Goal: Task Accomplishment & Management: Manage account settings

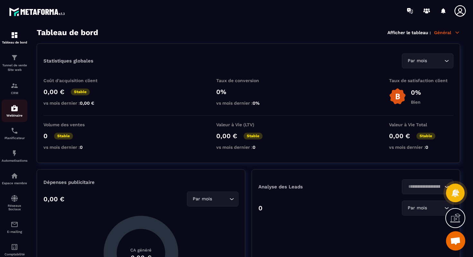
click at [13, 107] on img at bounding box center [15, 108] width 8 height 8
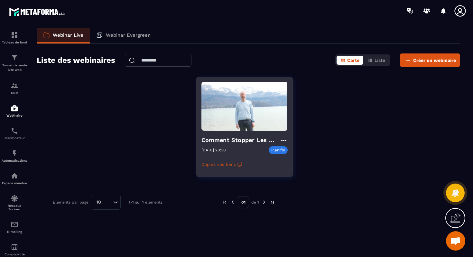
click at [283, 140] on icon at bounding box center [284, 140] width 8 height 8
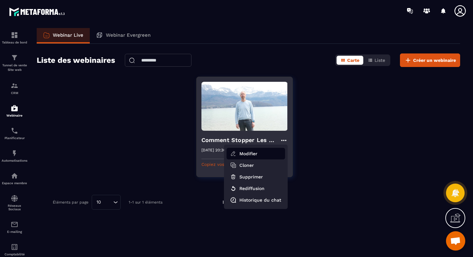
click at [247, 153] on button "Modifier" at bounding box center [256, 154] width 59 height 12
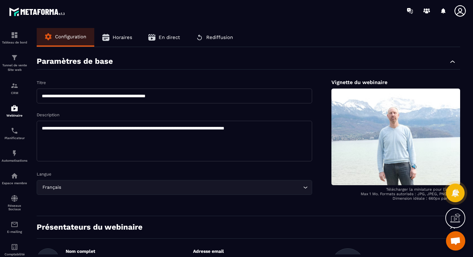
click at [122, 37] on span "Horaires" at bounding box center [123, 37] width 20 height 6
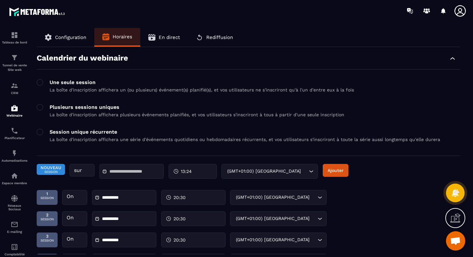
click at [124, 171] on input "text" at bounding box center [131, 171] width 45 height 5
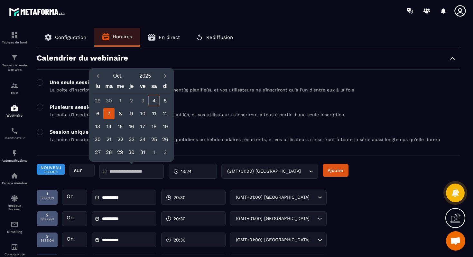
click at [108, 111] on div "7" at bounding box center [108, 113] width 11 height 11
type input "**********"
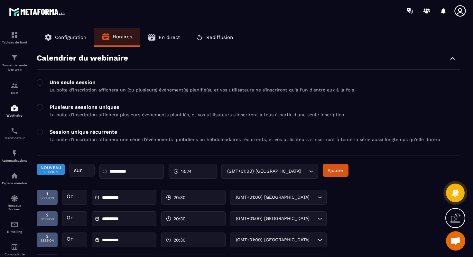
click at [190, 178] on div "13:24" at bounding box center [193, 171] width 48 height 15
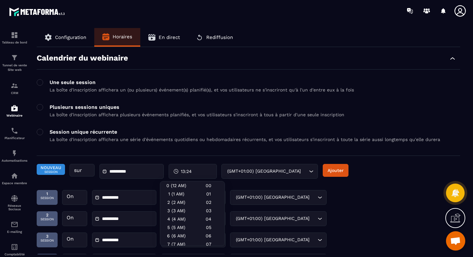
click at [186, 172] on span "13:24" at bounding box center [186, 171] width 11 height 6
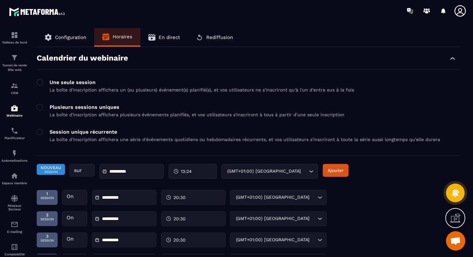
click at [185, 174] on span "13:24" at bounding box center [186, 171] width 11 height 6
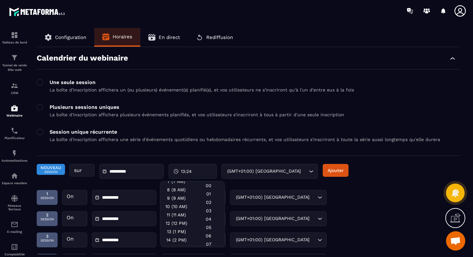
scroll to position [140, 0]
click at [176, 213] on div "20 (8 PM)" at bounding box center [176, 216] width 32 height 8
click at [206, 207] on div "29" at bounding box center [208, 203] width 32 height 8
click at [210, 215] on div "30" at bounding box center [208, 211] width 32 height 8
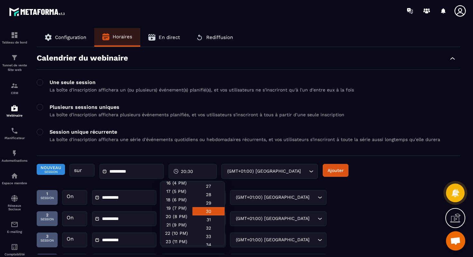
click at [309, 153] on div "Une seule session La boîte d'inscription affichera un (ou plusieurs) événement(…" at bounding box center [248, 117] width 423 height 77
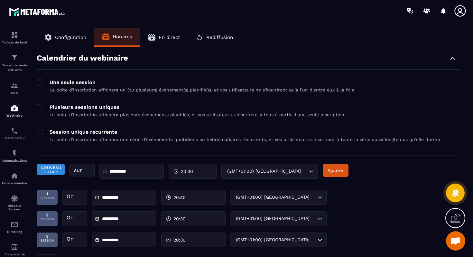
click at [353, 174] on div "**********" at bounding box center [248, 174] width 423 height 21
click at [340, 173] on button "Ajouter" at bounding box center [336, 170] width 26 height 13
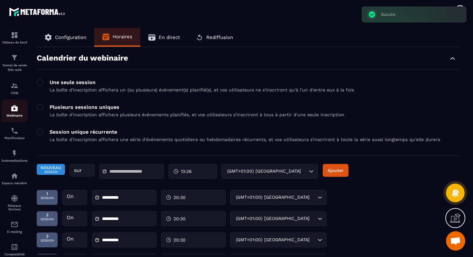
click at [15, 116] on p "Webinaire" at bounding box center [15, 116] width 26 height 4
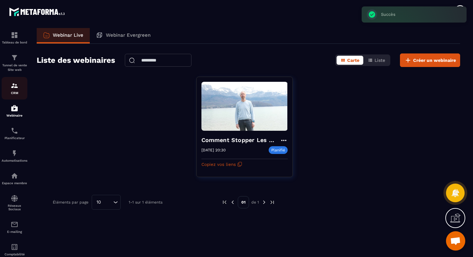
click at [15, 85] on img at bounding box center [15, 86] width 8 height 8
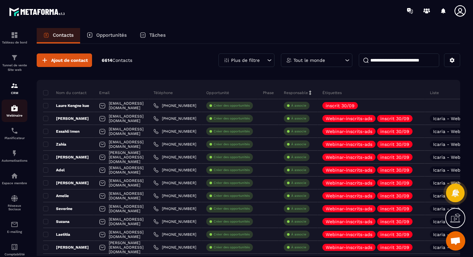
click at [7, 112] on div "Webinaire" at bounding box center [15, 110] width 26 height 13
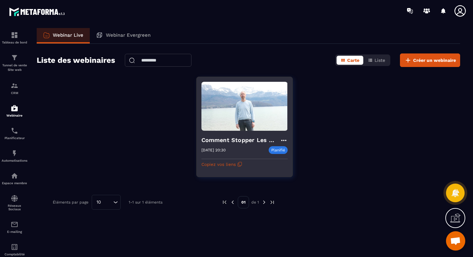
click at [282, 141] on icon at bounding box center [284, 140] width 8 height 8
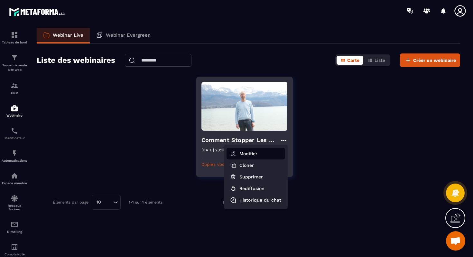
click at [254, 156] on button "Modifier" at bounding box center [256, 154] width 59 height 12
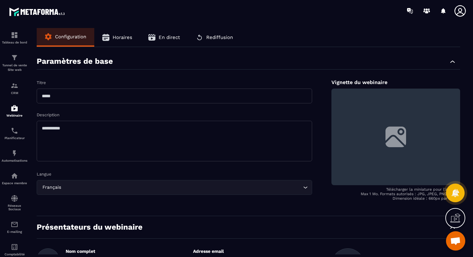
type input "**********"
type textarea "**********"
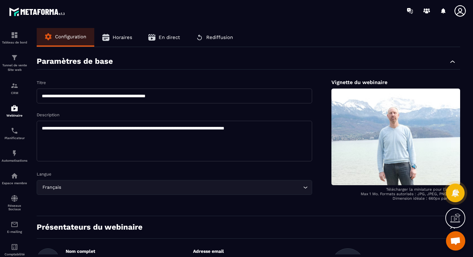
click at [132, 34] on button "Horaires" at bounding box center [117, 37] width 46 height 19
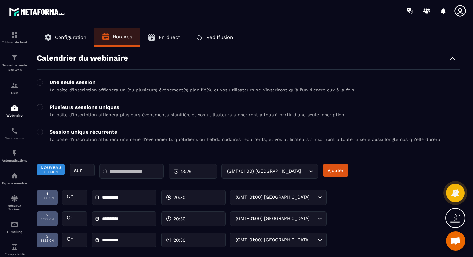
scroll to position [232, 0]
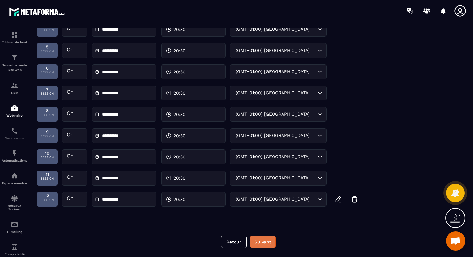
click at [260, 239] on button "Suivant" at bounding box center [263, 242] width 26 height 12
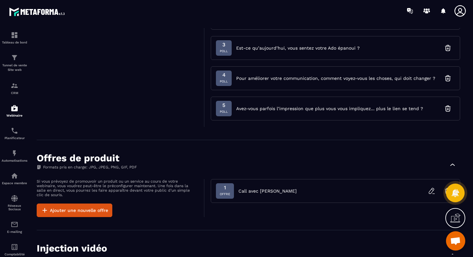
scroll to position [507, 0]
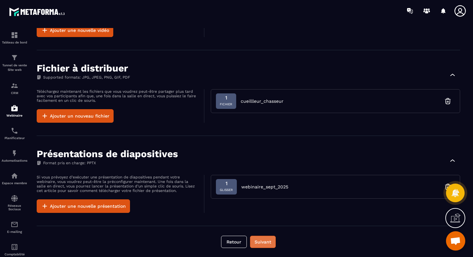
click at [260, 239] on button "Suivant" at bounding box center [263, 242] width 26 height 12
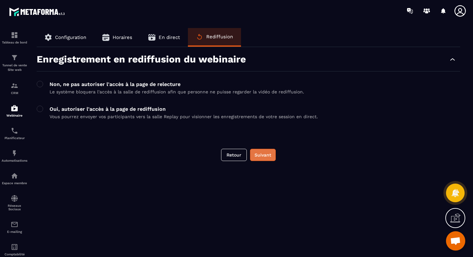
scroll to position [0, 0]
click at [260, 239] on div "**********" at bounding box center [248, 141] width 436 height 226
click at [263, 155] on button "Suivant" at bounding box center [263, 155] width 26 height 12
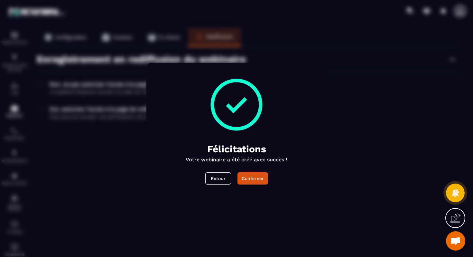
click at [254, 169] on div "Félicitations Votre webinaire a été créé avec succès ! Retour Confirmer" at bounding box center [236, 128] width 161 height 112
click at [254, 176] on button "Confirmer" at bounding box center [252, 178] width 31 height 12
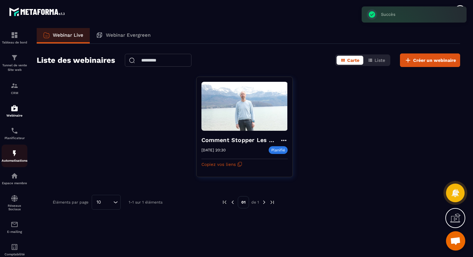
click at [14, 153] on img at bounding box center [15, 153] width 8 height 8
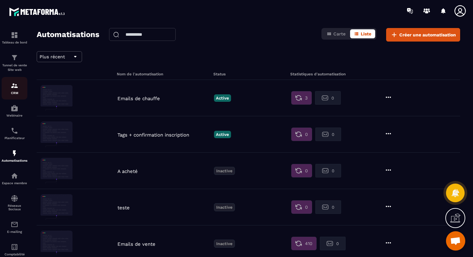
click at [12, 97] on link "CRM" at bounding box center [15, 88] width 26 height 23
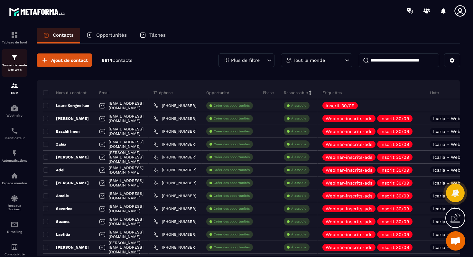
click at [13, 60] on img at bounding box center [15, 58] width 8 height 8
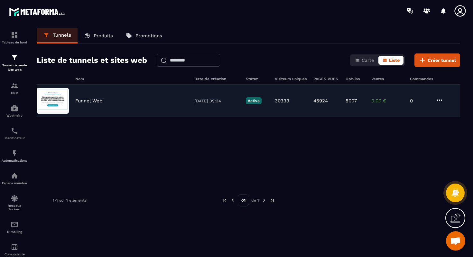
click at [88, 101] on p "Funnel Webi" at bounding box center [89, 101] width 28 height 6
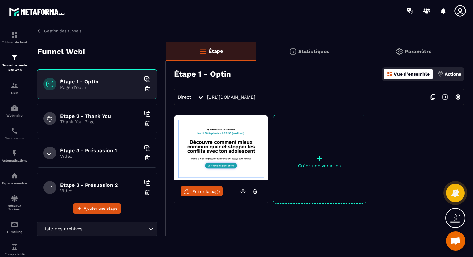
click at [243, 190] on icon at bounding box center [243, 191] width 6 height 6
click at [212, 190] on span "Éditer la page" at bounding box center [206, 191] width 28 height 5
